Goal: Information Seeking & Learning: Find specific fact

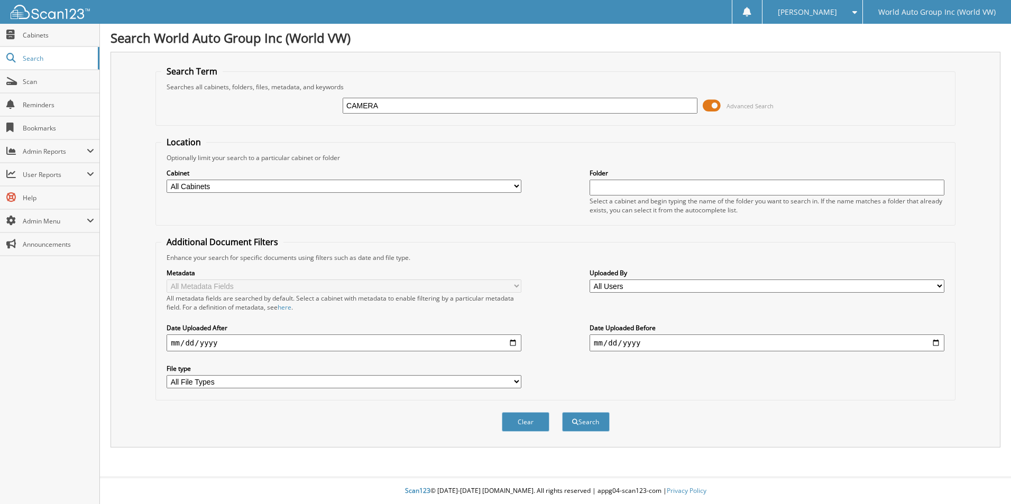
type input "CAMERA"
click at [562, 412] on button "Search" at bounding box center [586, 422] width 48 height 20
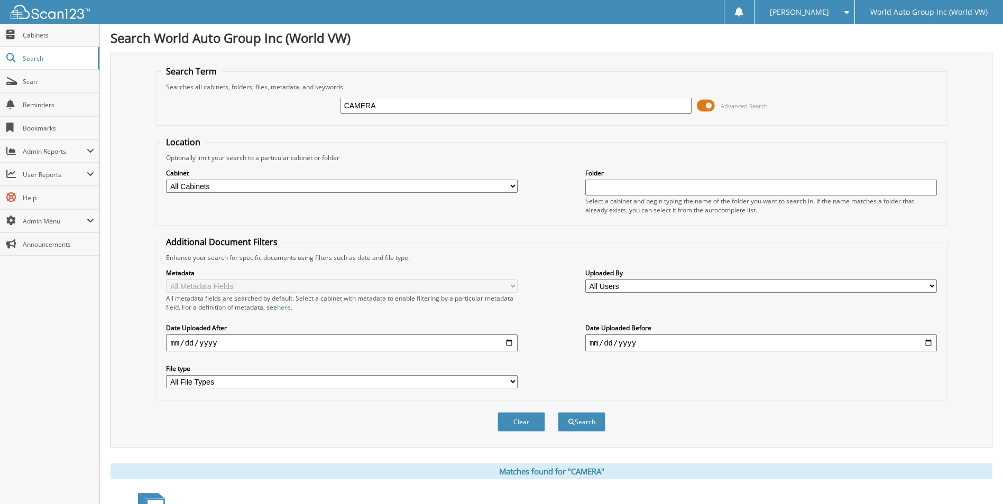
drag, startPoint x: 383, startPoint y: 105, endPoint x: 306, endPoint y: 108, distance: 77.8
click at [306, 108] on div "CAMERA Advanced Search" at bounding box center [551, 105] width 781 height 29
type input "NEST"
click at [593, 427] on button "Search" at bounding box center [582, 422] width 48 height 20
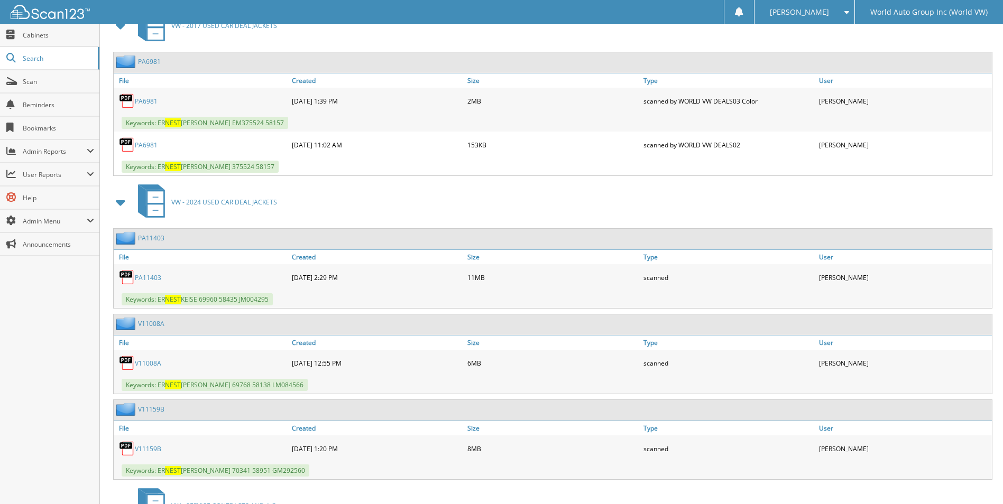
scroll to position [1977, 0]
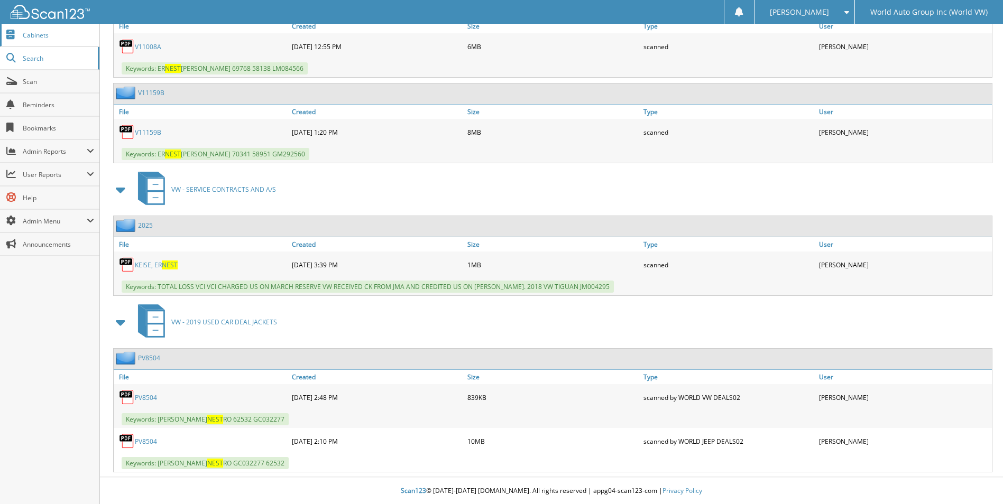
click at [59, 31] on span "Cabinets" at bounding box center [58, 35] width 71 height 9
